Goal: Connect with others: Connect with others

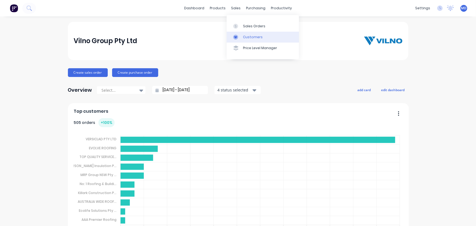
click at [252, 35] on div "Customers" at bounding box center [253, 37] width 20 height 5
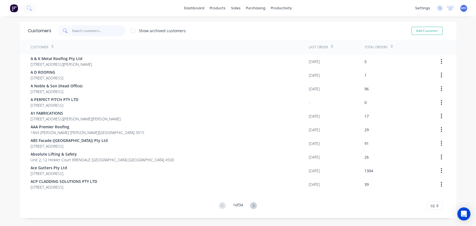
click at [93, 30] on input "text" at bounding box center [98, 30] width 53 height 11
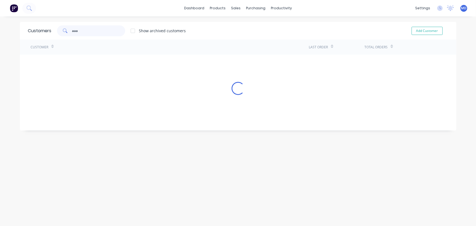
type input "aaa"
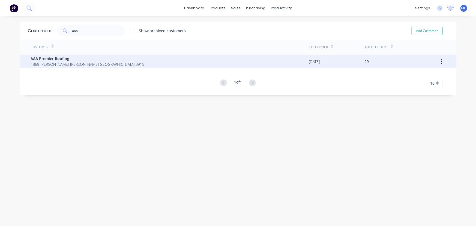
click at [50, 63] on span "1869 [PERSON_NAME] [PERSON_NAME][GEOGRAPHIC_DATA] 3915" at bounding box center [88, 64] width 114 height 6
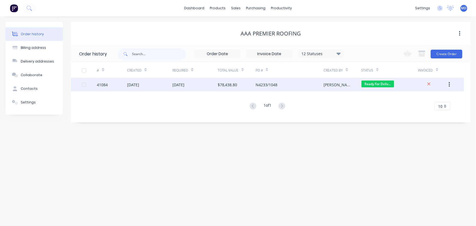
click at [203, 85] on div "[DATE]" at bounding box center [194, 85] width 45 height 14
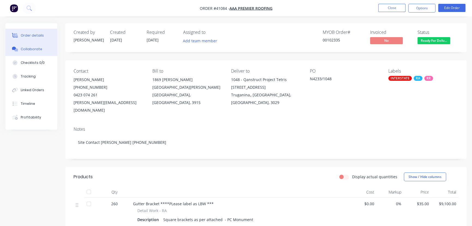
click at [27, 47] on div "Collaborate" at bounding box center [32, 49] width 22 height 5
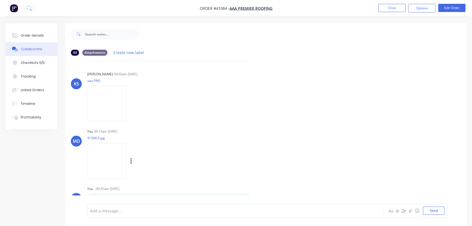
scroll to position [8, 0]
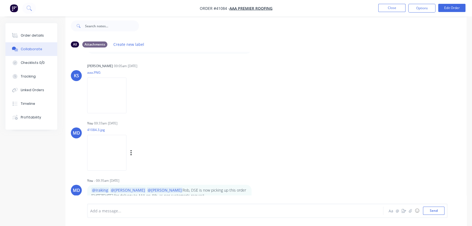
click at [104, 150] on img at bounding box center [106, 153] width 39 height 36
click at [388, 8] on button "Close" at bounding box center [392, 8] width 27 height 8
